Goal: Book appointment/travel/reservation

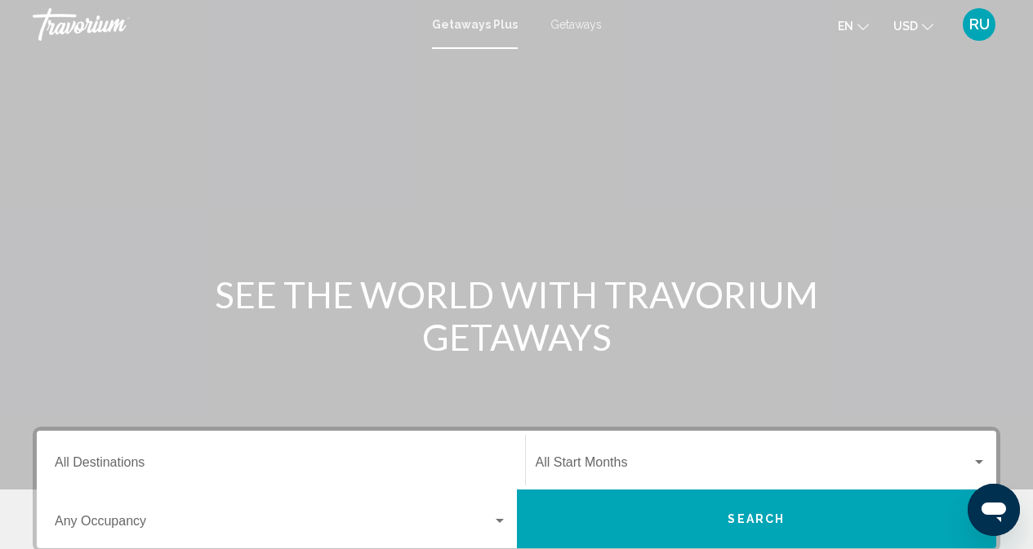
click at [579, 21] on span "Getaways" at bounding box center [575, 24] width 51 height 13
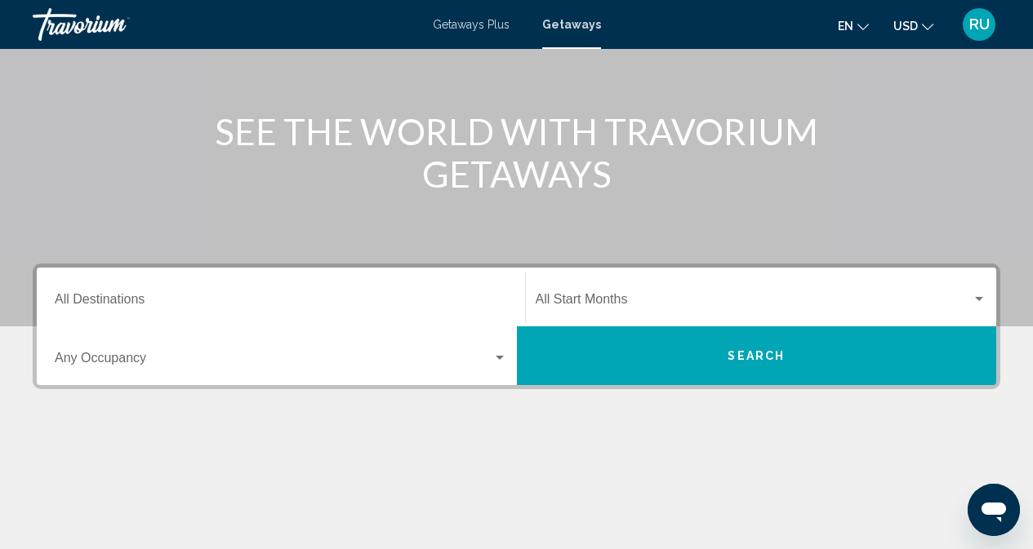
click at [240, 299] on input "Destination All Destinations" at bounding box center [281, 302] width 452 height 15
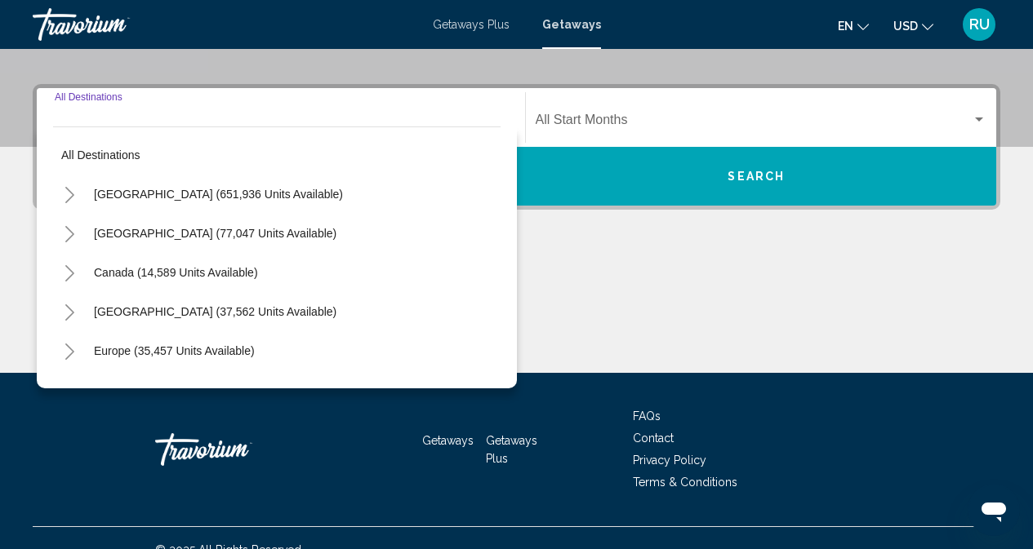
scroll to position [366, 0]
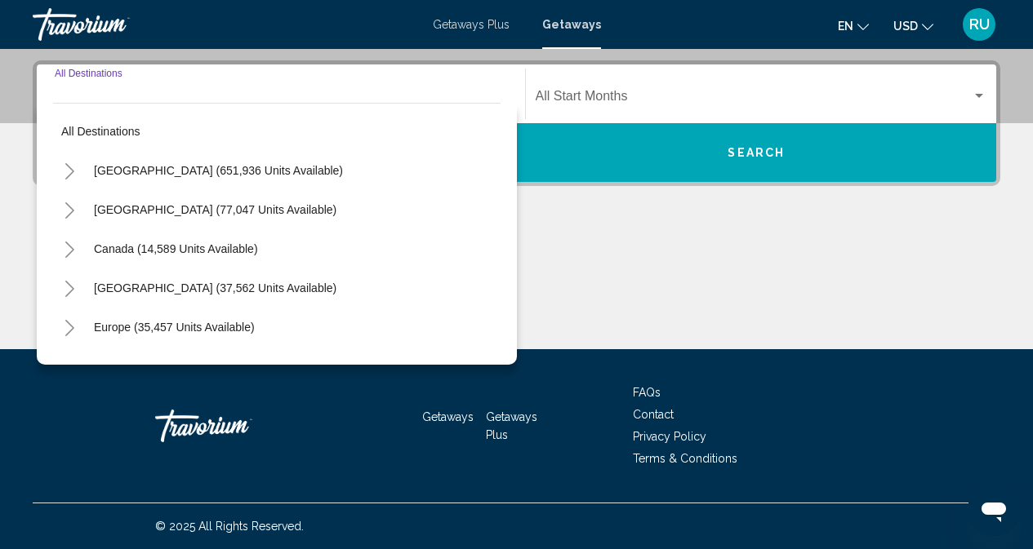
click at [76, 161] on button "Toggle United States (651,936 units available)" at bounding box center [69, 170] width 33 height 33
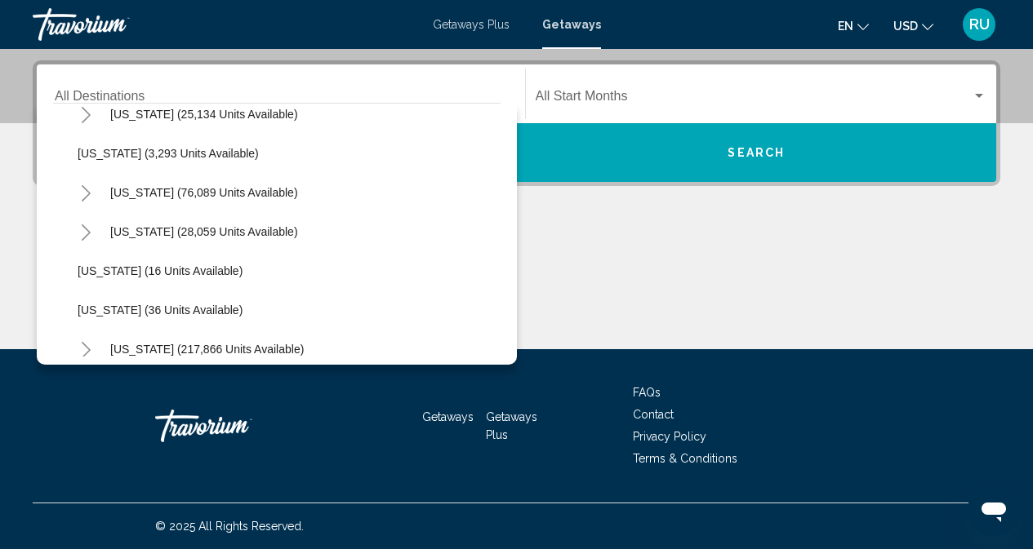
scroll to position [163, 0]
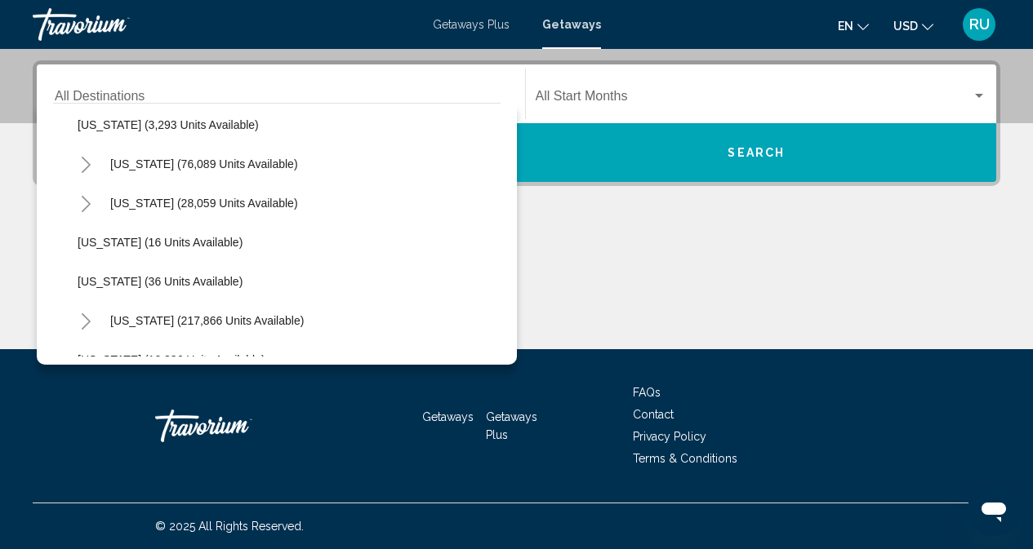
click at [80, 202] on icon "Toggle Colorado (28,059 units available)" at bounding box center [86, 204] width 12 height 16
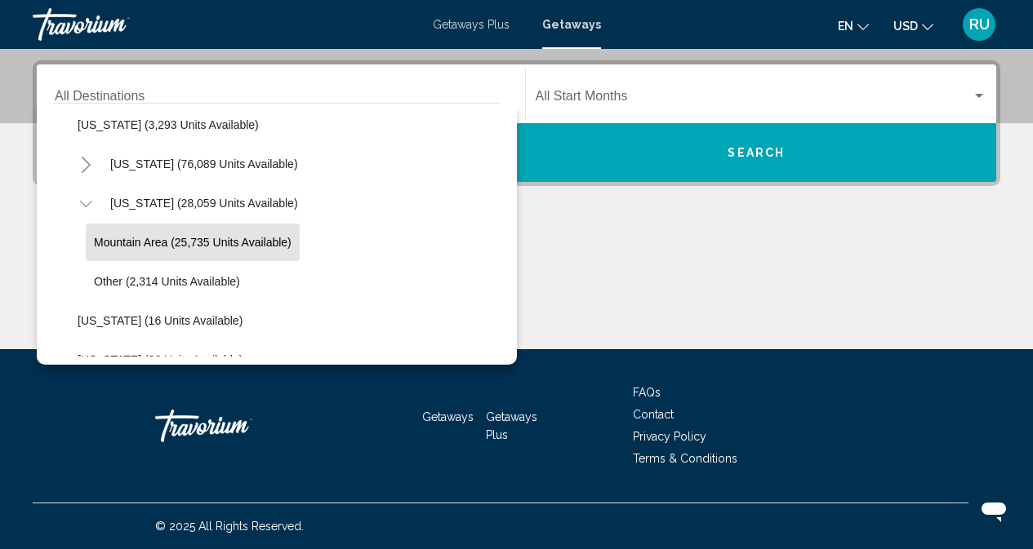
click at [140, 235] on button "Mountain Area (25,735 units available)" at bounding box center [193, 243] width 214 height 38
type input "**********"
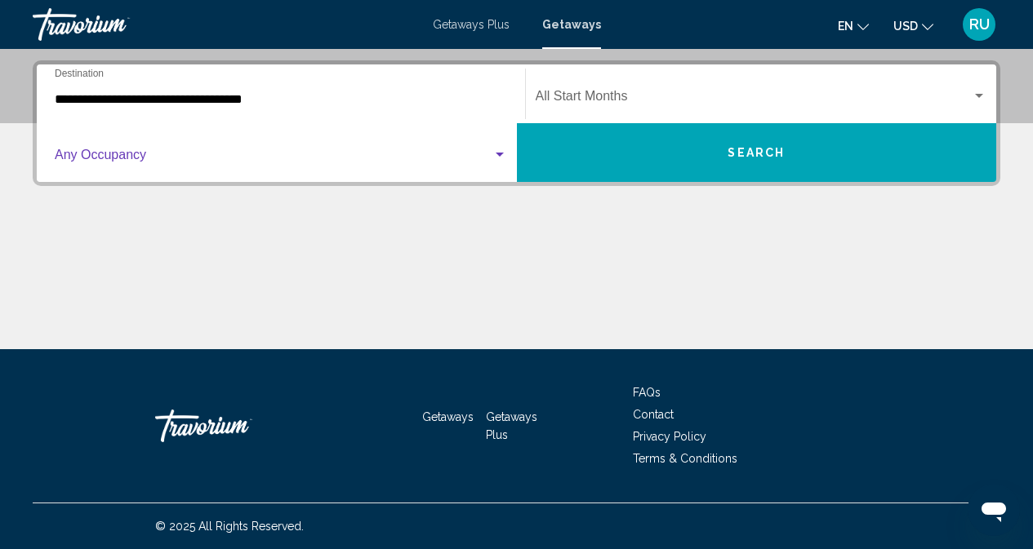
click at [357, 155] on span "Search widget" at bounding box center [273, 158] width 437 height 15
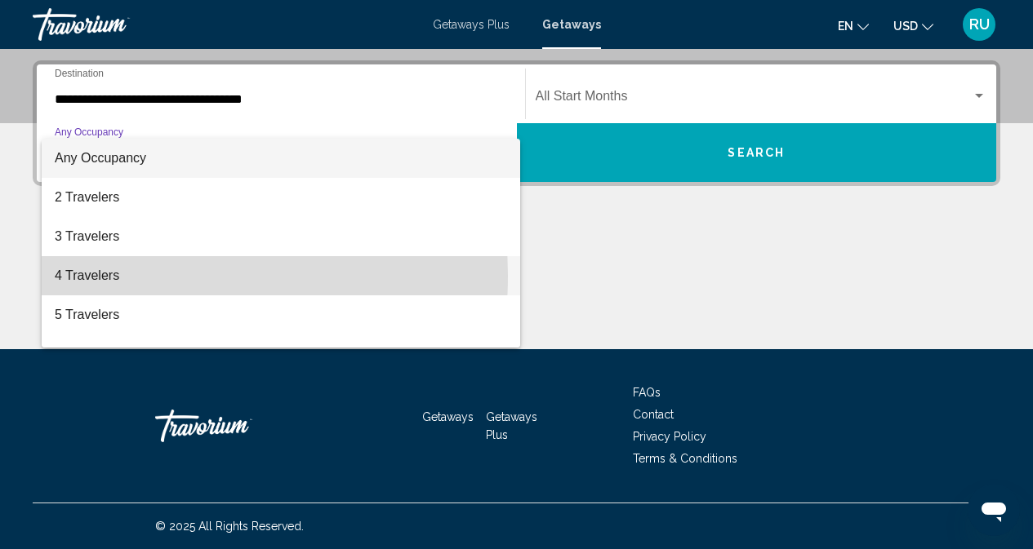
click at [109, 276] on span "4 Travelers" at bounding box center [281, 275] width 452 height 39
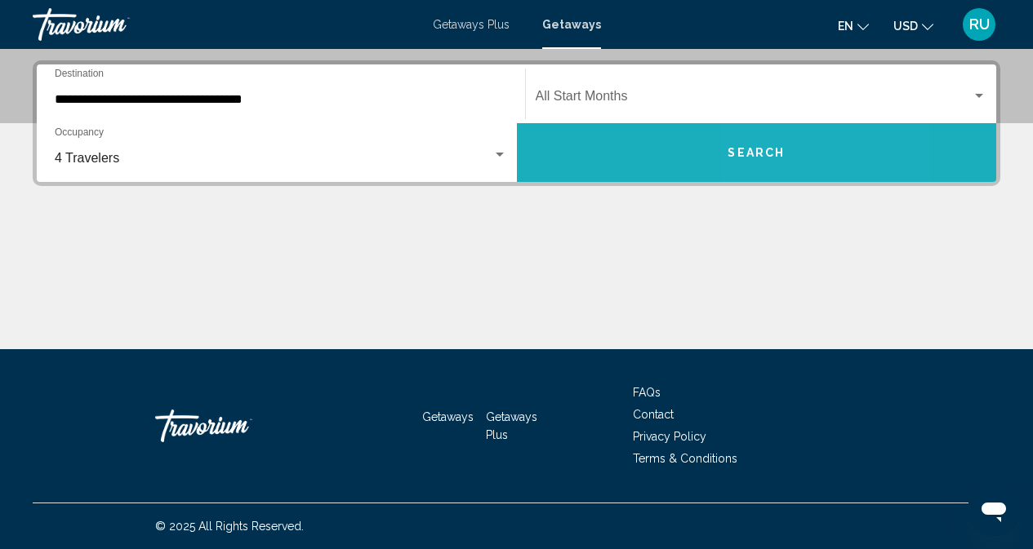
click at [782, 141] on button "Search" at bounding box center [757, 152] width 480 height 59
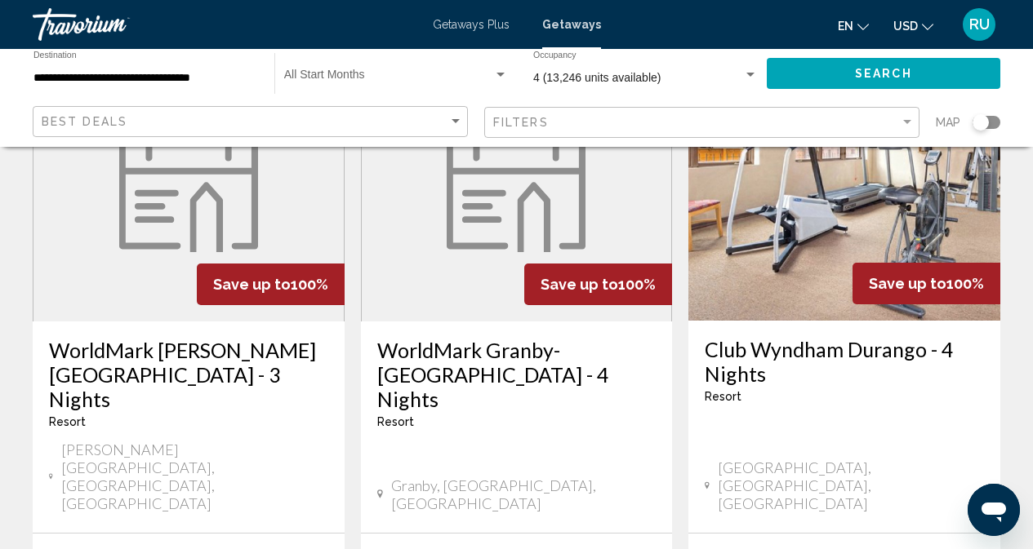
scroll to position [2122, 0]
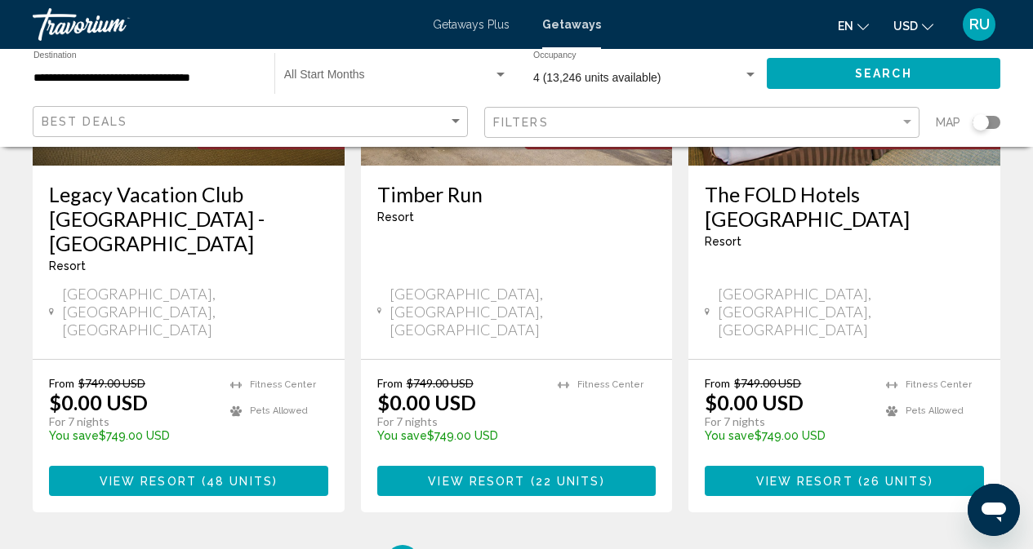
scroll to position [2258, 0]
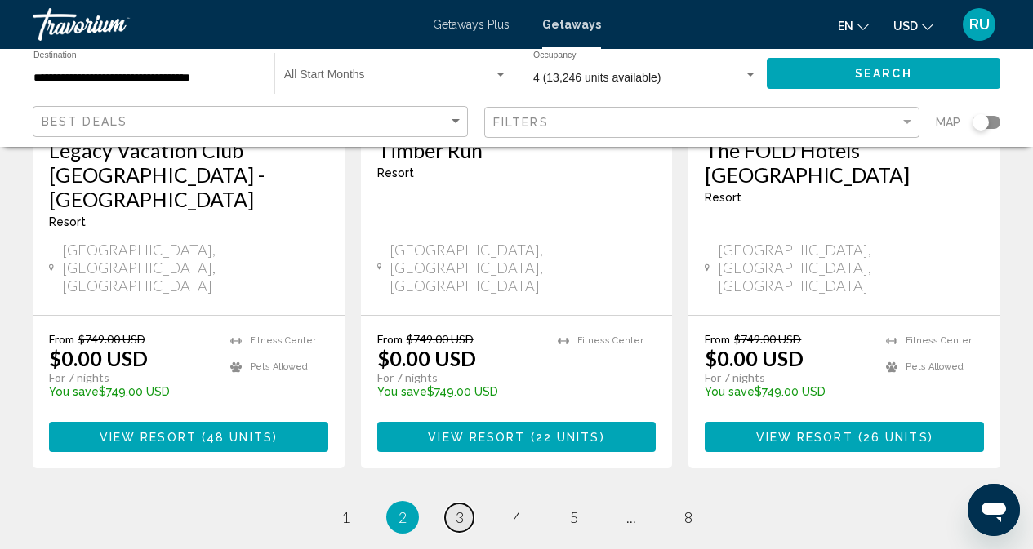
click at [459, 509] on span "3" at bounding box center [459, 518] width 8 height 18
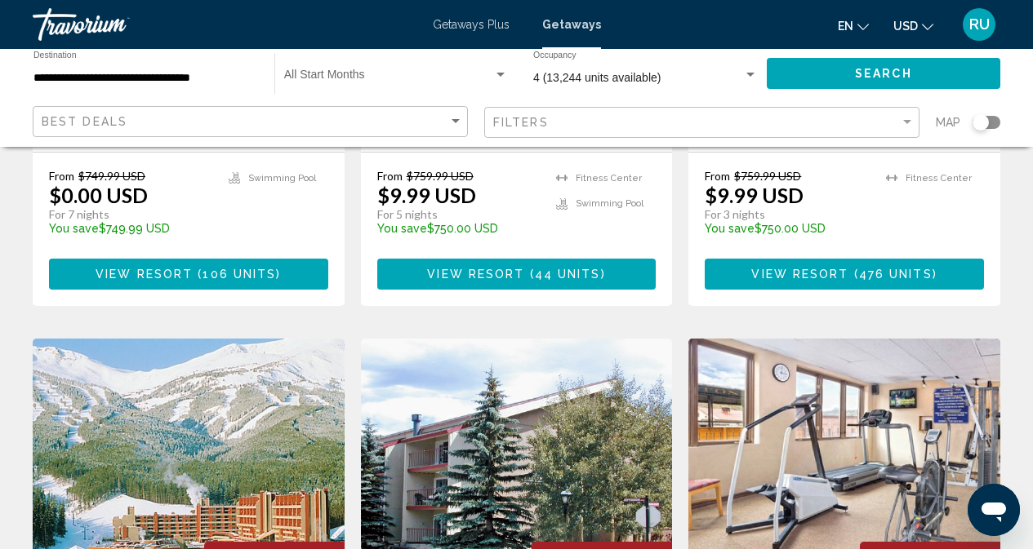
scroll to position [1143, 0]
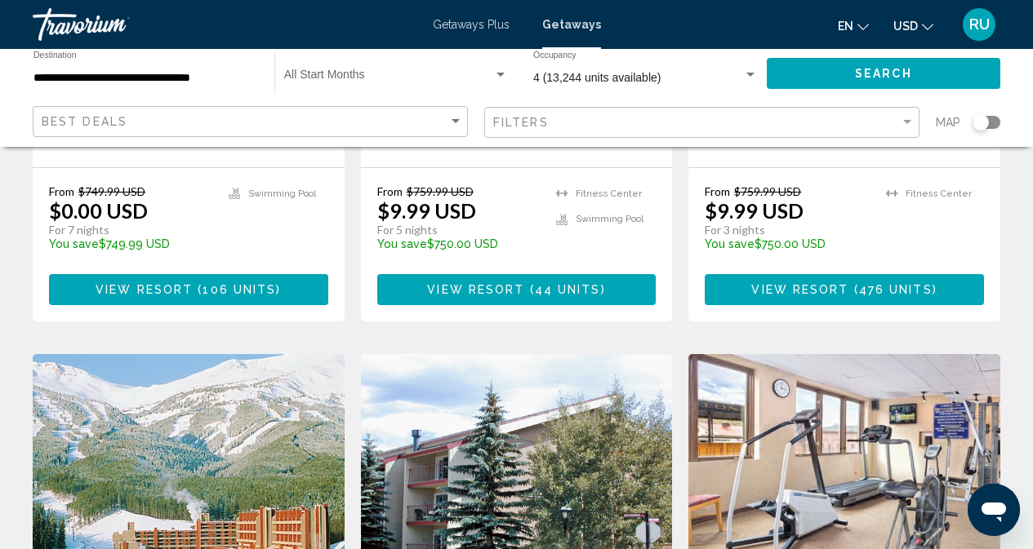
click at [184, 361] on img "Main content" at bounding box center [189, 484] width 312 height 261
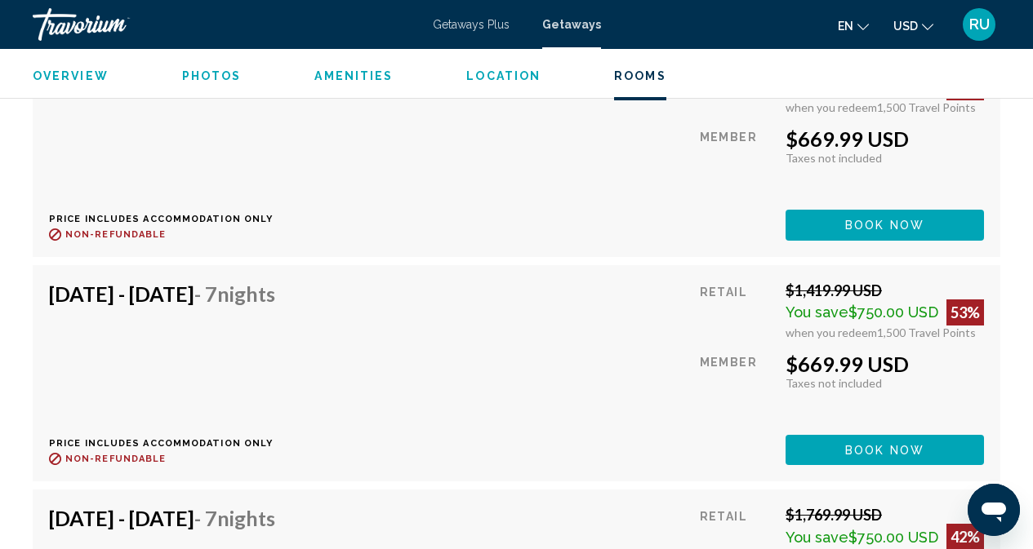
scroll to position [9549, 0]
